Goal: Transaction & Acquisition: Purchase product/service

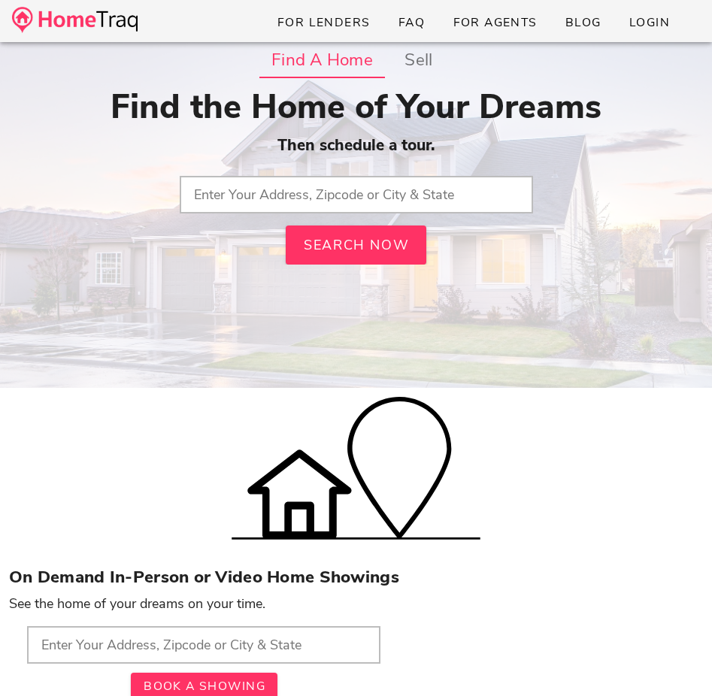
click at [364, 219] on div "Find the Home of Your Dreams Then schedule a tour. Search Now" at bounding box center [355, 175] width 693 height 177
click at [366, 182] on input "text" at bounding box center [356, 195] width 353 height 38
paste input "63114"
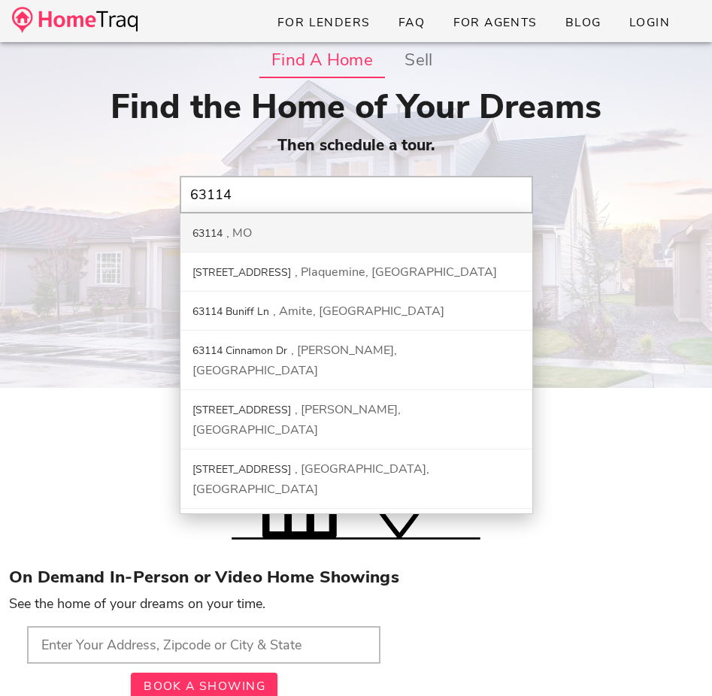
click at [310, 231] on div "63114 MO" at bounding box center [356, 232] width 352 height 39
type input "63114, MO"
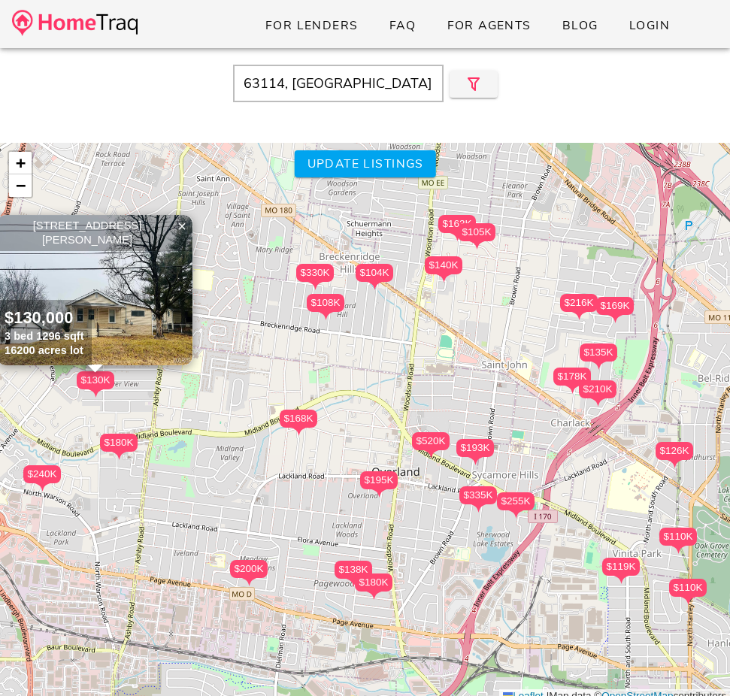
click at [654, 89] on div "63114, [GEOGRAPHIC_DATA]" at bounding box center [365, 84] width 715 height 38
click at [409, 171] on span "Update listings" at bounding box center [364, 164] width 117 height 17
type input "MO"
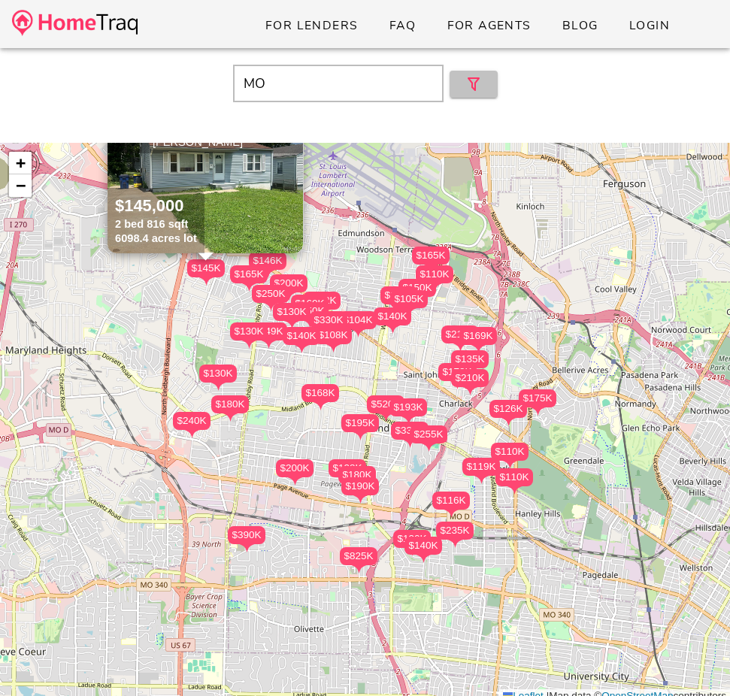
click at [467, 95] on button "button" at bounding box center [473, 84] width 48 height 27
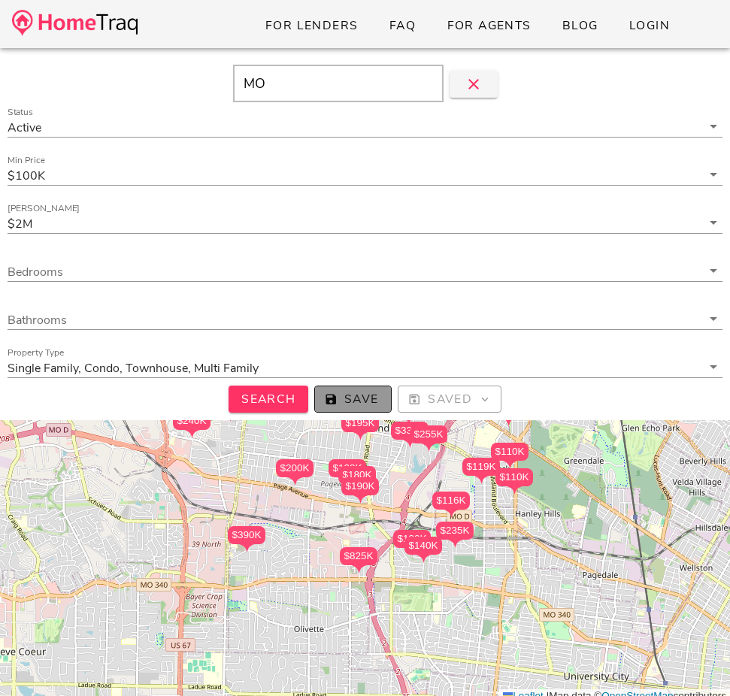
click at [355, 385] on button "Save" at bounding box center [352, 398] width 77 height 27
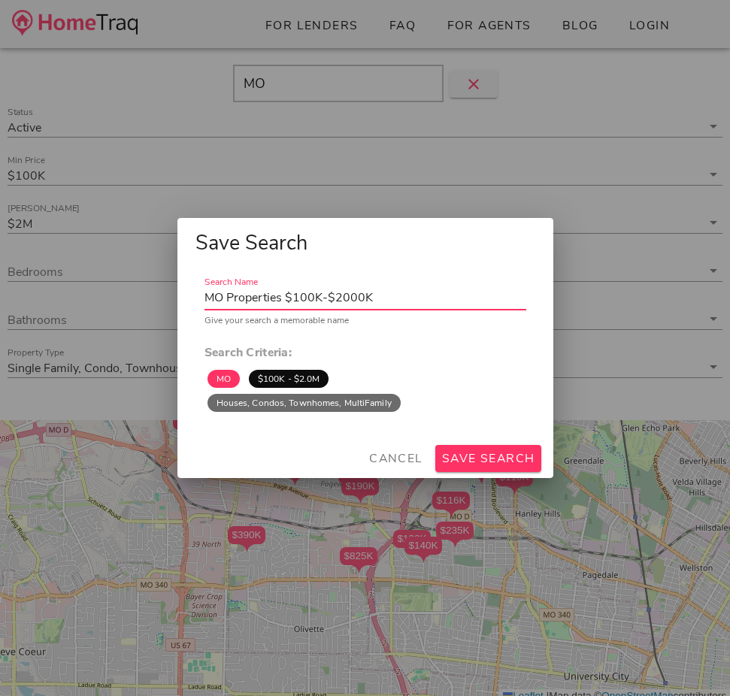
click at [284, 299] on input "MO Properties $100K-$2000K" at bounding box center [365, 298] width 322 height 24
type input "63114"
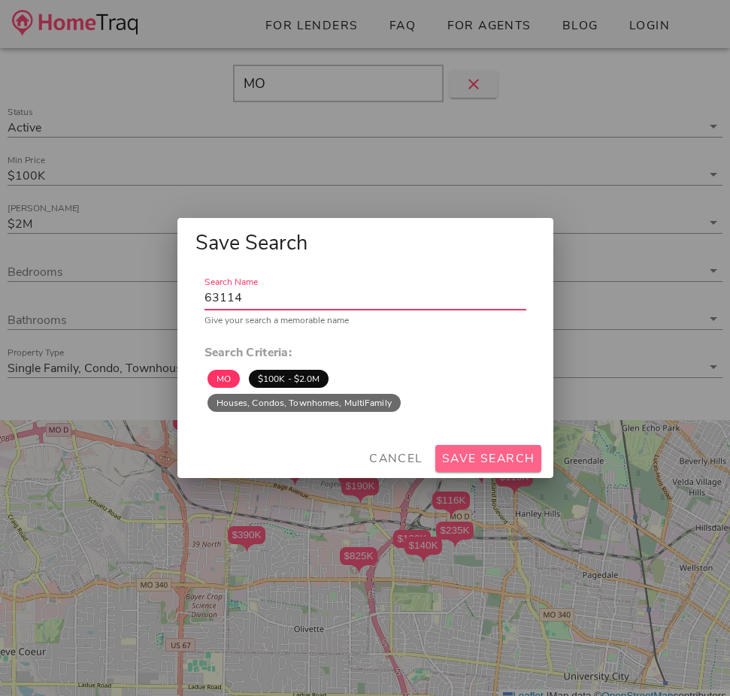
click at [479, 457] on span "Save Search" at bounding box center [488, 458] width 94 height 17
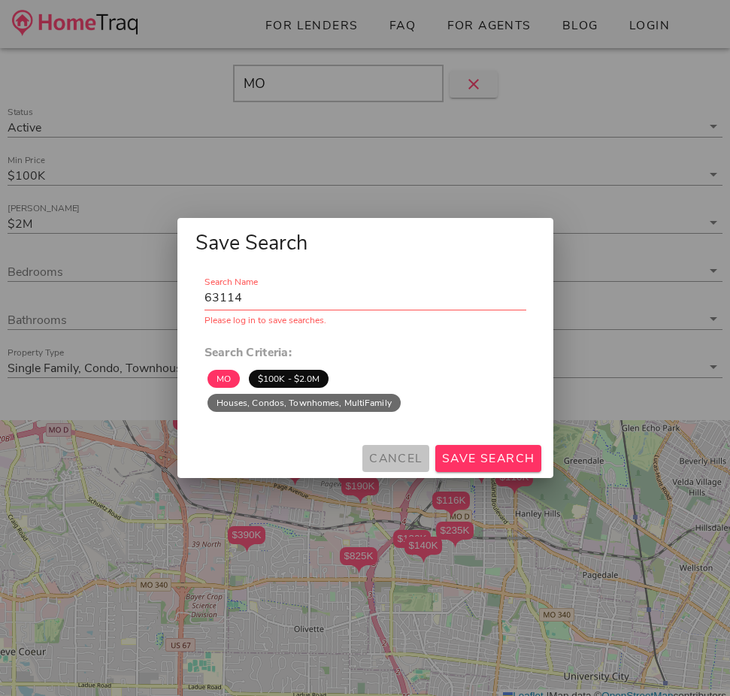
click at [409, 456] on span "Cancel" at bounding box center [395, 458] width 55 height 17
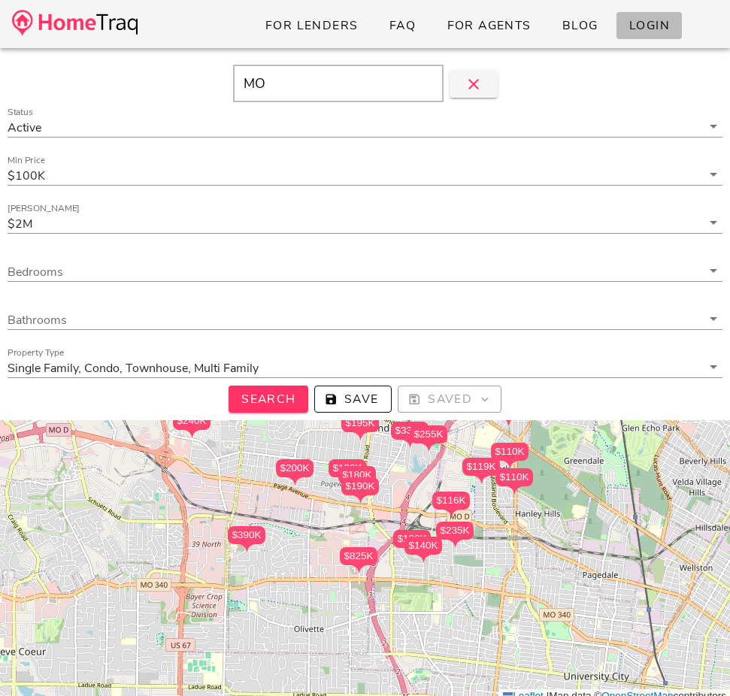
click at [632, 29] on span "Login" at bounding box center [648, 25] width 41 height 17
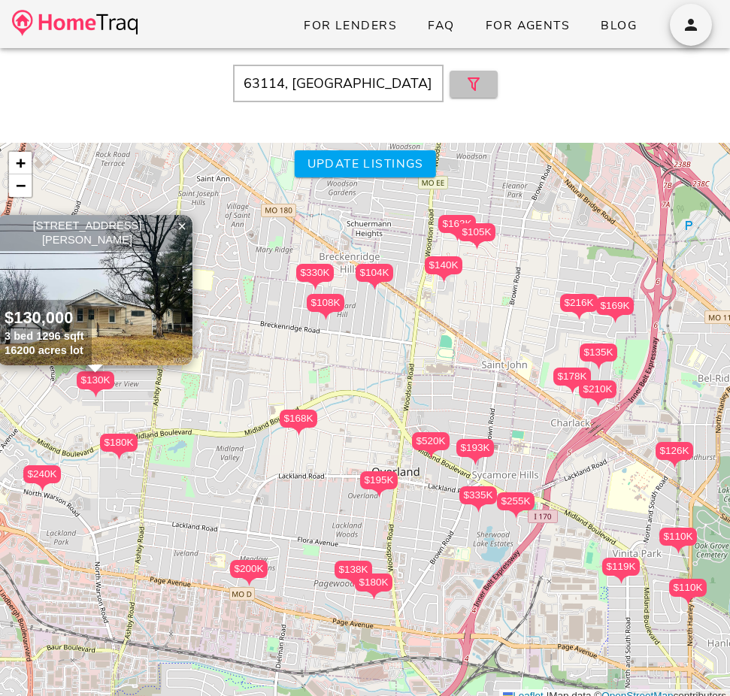
click at [482, 81] on span "button" at bounding box center [473, 84] width 24 height 18
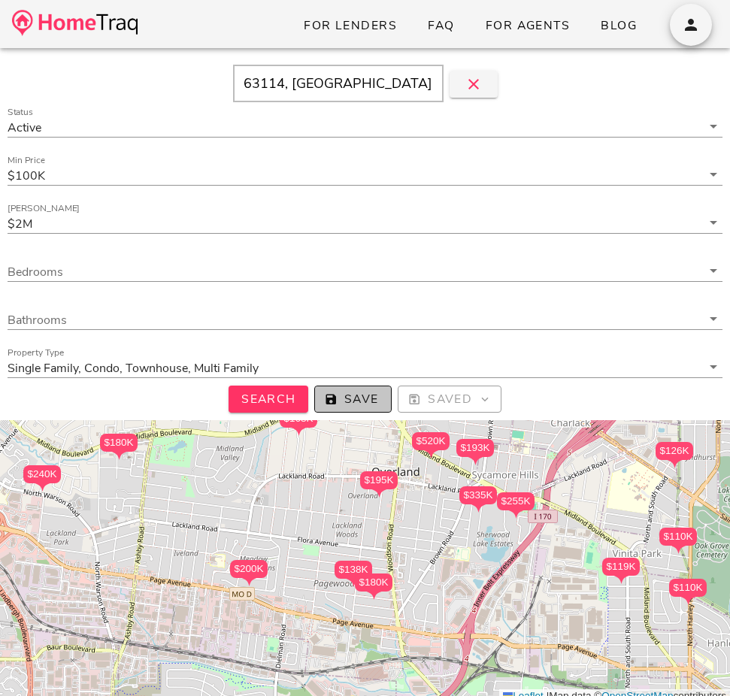
click at [337, 403] on span "Save" at bounding box center [353, 399] width 52 height 17
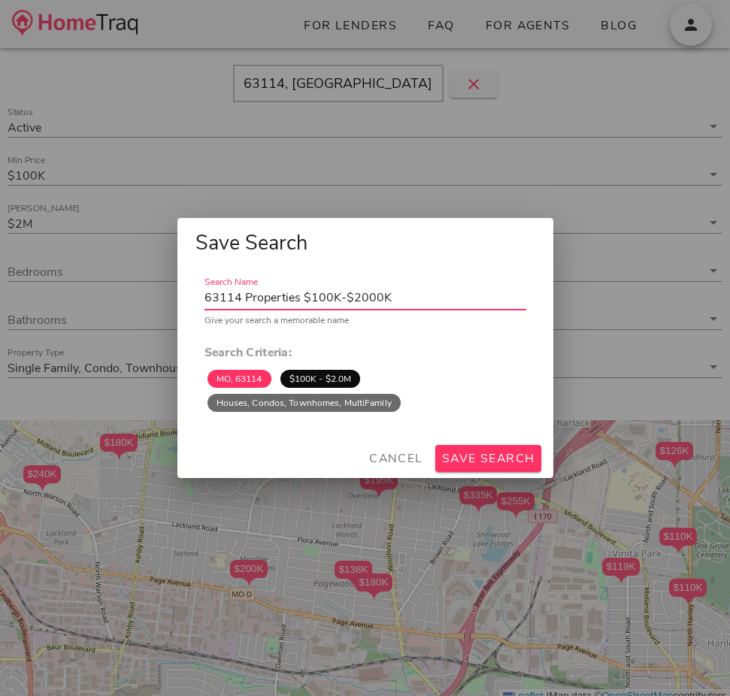
click at [339, 292] on input "63114 Properties $100K-$2000K" at bounding box center [365, 298] width 322 height 24
click at [334, 293] on input "63114 Properties $100K-$2000K" at bounding box center [365, 298] width 322 height 24
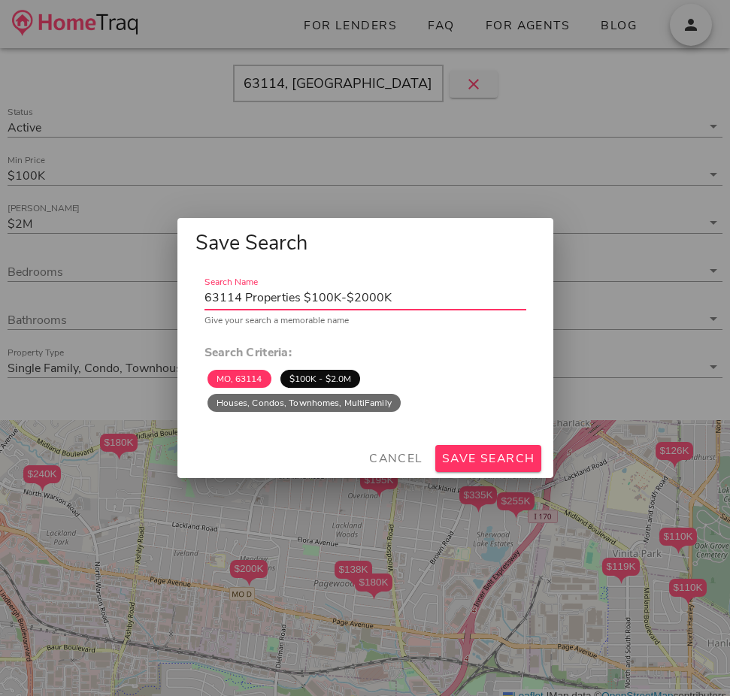
drag, startPoint x: 397, startPoint y: 294, endPoint x: 434, endPoint y: 301, distance: 37.4
click at [433, 301] on input "63114 Properties $100K-$2000K" at bounding box center [365, 298] width 322 height 24
type input "63114 Properties"
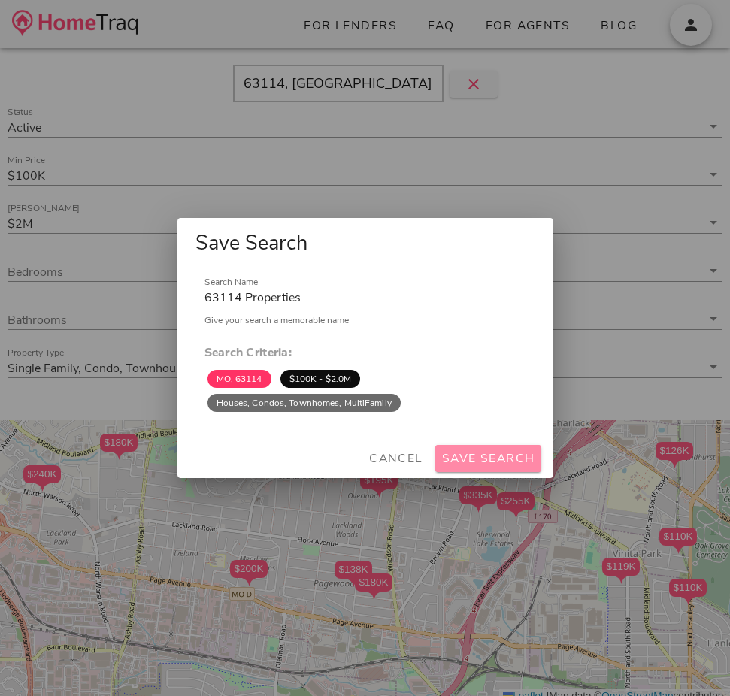
click at [470, 464] on span "Save Search" at bounding box center [488, 458] width 94 height 17
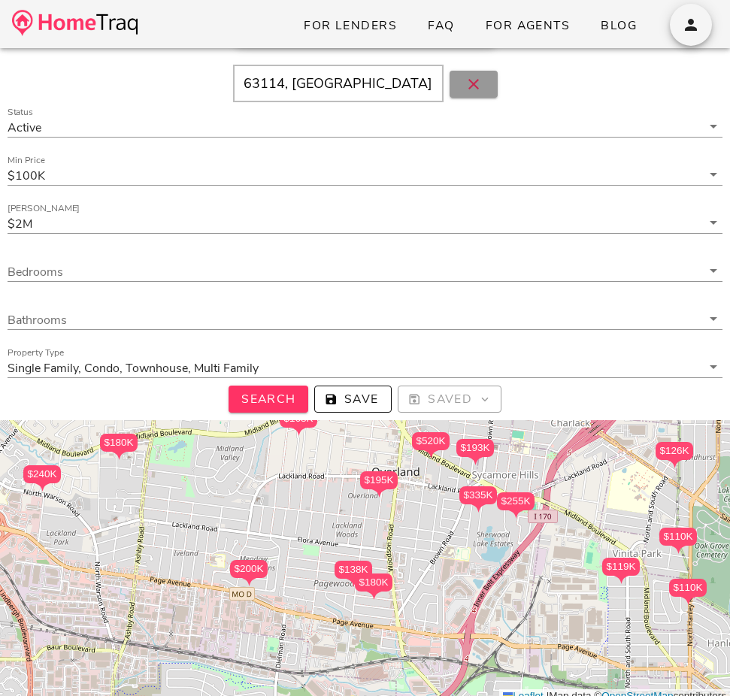
click at [477, 78] on icon "button" at bounding box center [473, 84] width 18 height 18
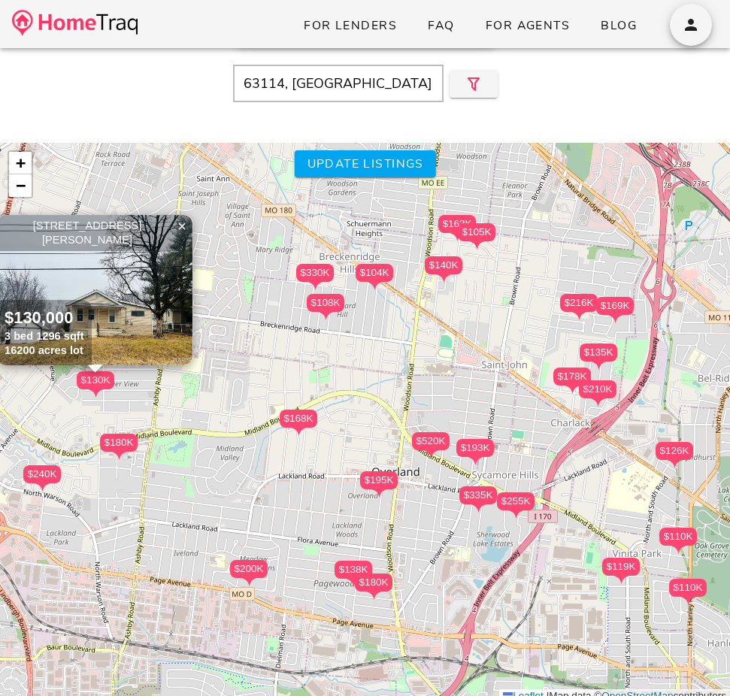
click at [316, 270] on div "$330K" at bounding box center [315, 273] width 38 height 18
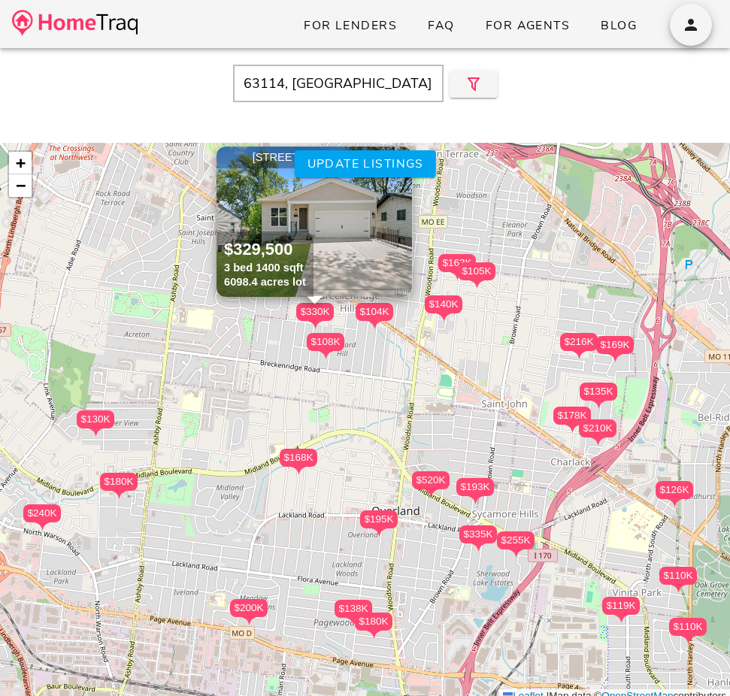
click at [361, 224] on img at bounding box center [313, 222] width 195 height 150
click at [573, 343] on div "$216K" at bounding box center [579, 342] width 38 height 18
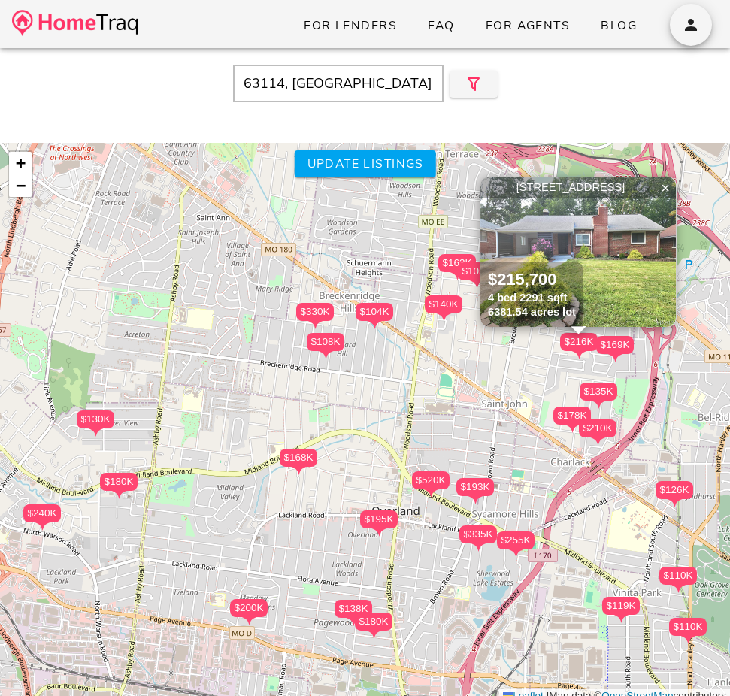
click at [580, 239] on img at bounding box center [577, 252] width 195 height 150
click at [470, 527] on div "$335K" at bounding box center [478, 534] width 38 height 18
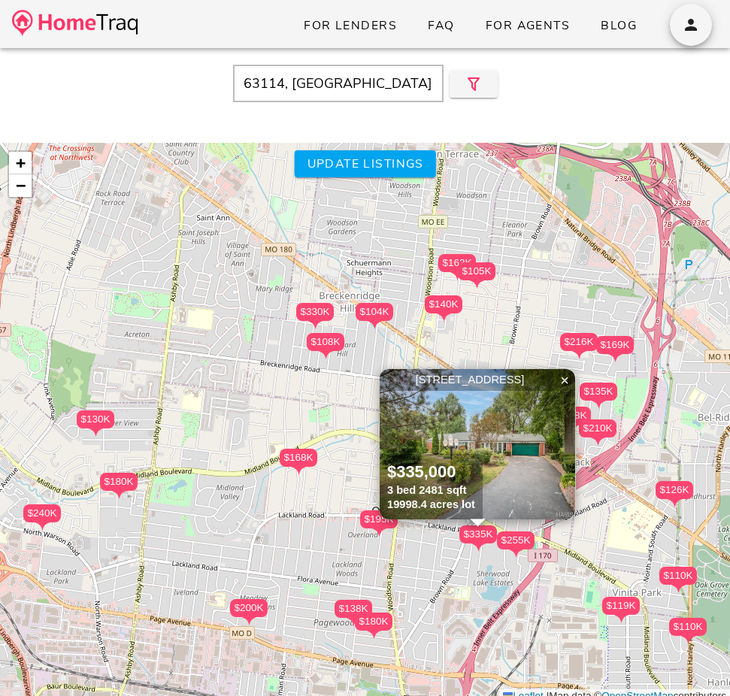
click at [474, 412] on img at bounding box center [476, 444] width 195 height 150
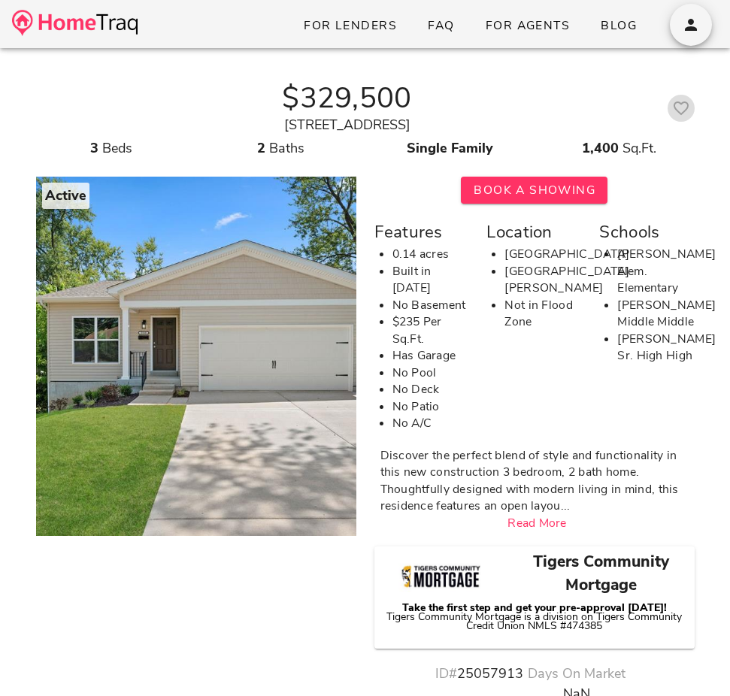
click at [673, 103] on icon "button" at bounding box center [681, 108] width 18 height 18
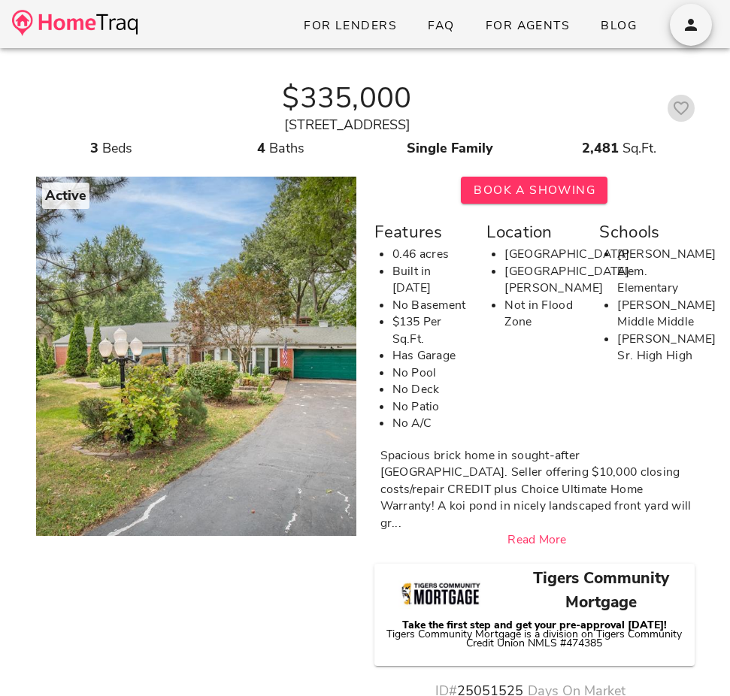
click at [674, 113] on icon "button" at bounding box center [681, 108] width 18 height 18
click at [53, 340] on div at bounding box center [195, 352] width 769 height 368
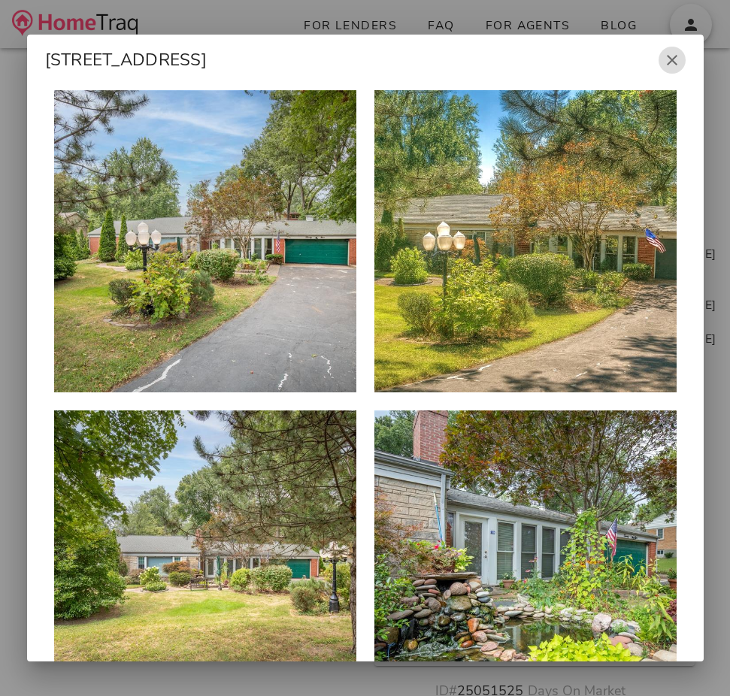
click at [672, 57] on icon "button" at bounding box center [672, 60] width 18 height 18
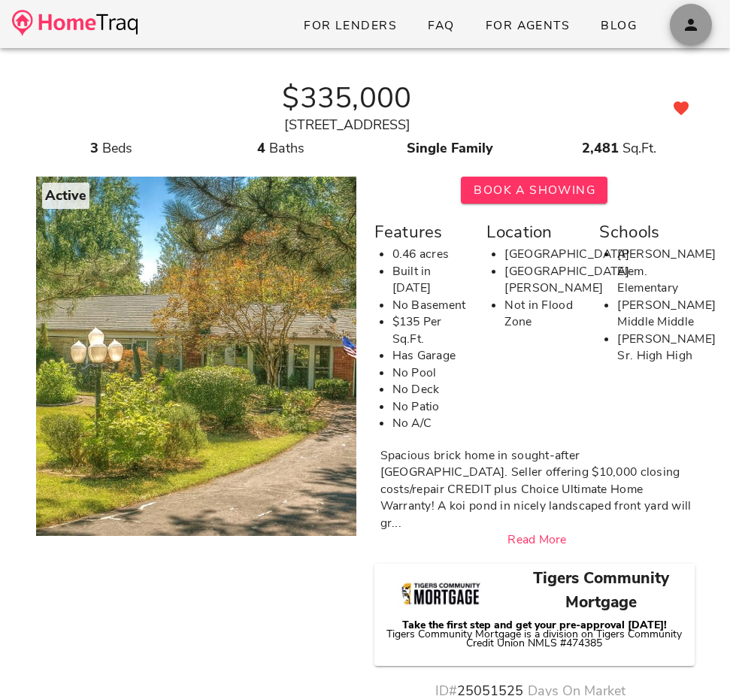
click at [679, 23] on span "button" at bounding box center [690, 25] width 42 height 18
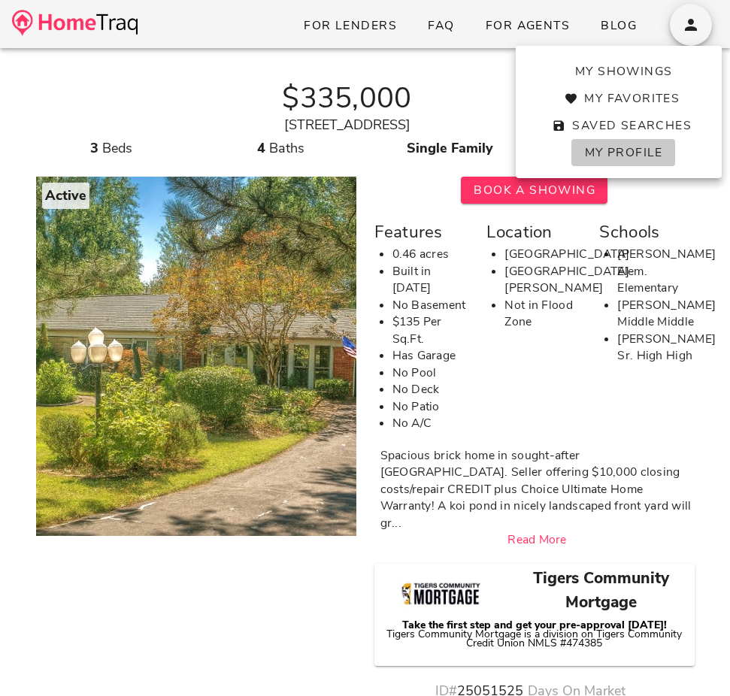
click at [640, 153] on span "My Profile" at bounding box center [622, 152] width 79 height 17
